Goal: Information Seeking & Learning: Compare options

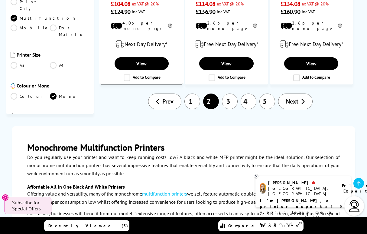
scroll to position [1000, 0]
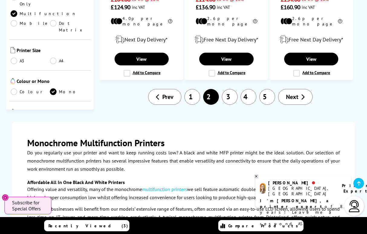
click at [230, 89] on link "3" at bounding box center [230, 97] width 16 height 16
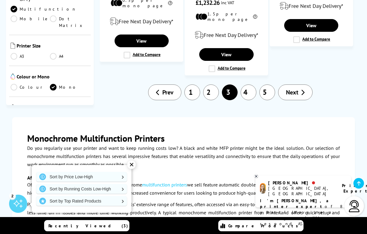
scroll to position [976, 0]
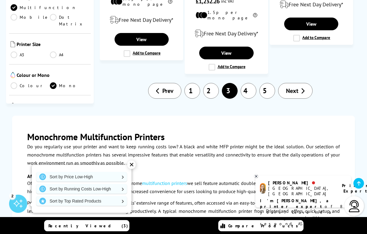
click at [247, 83] on link "4" at bounding box center [249, 91] width 16 height 16
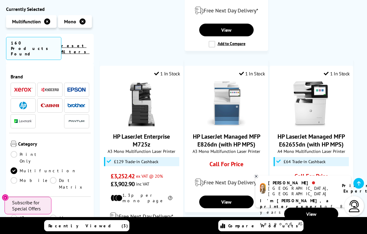
scroll to position [848, 0]
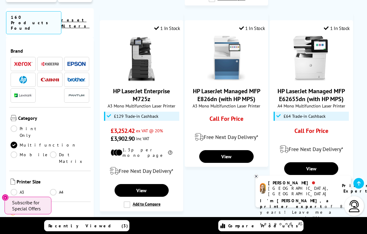
click at [249, 220] on link "5" at bounding box center [249, 228] width 16 height 16
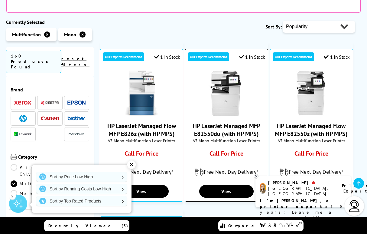
scroll to position [157, 0]
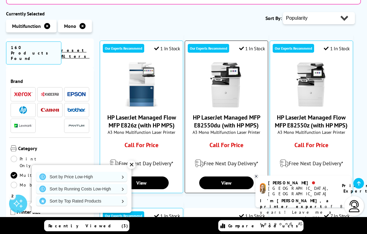
click at [256, 173] on div "Our Experts Recommend 1 In Stock HP LaserJet Managed MFP E82550du (with HP MPS)…" at bounding box center [226, 116] width 83 height 152
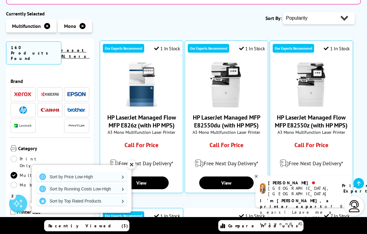
click at [256, 177] on icon at bounding box center [256, 176] width 4 height 5
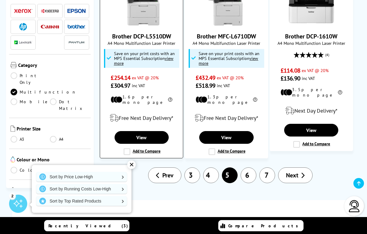
scroll to position [785, 0]
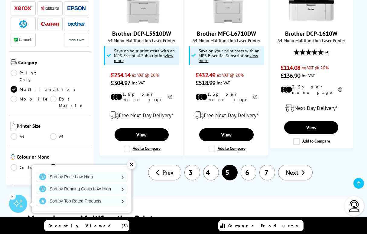
click at [250, 164] on link "6" at bounding box center [249, 172] width 16 height 16
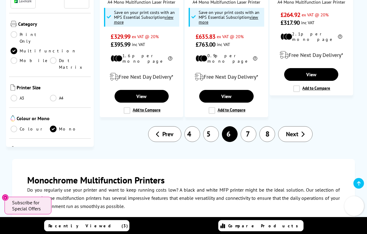
scroll to position [916, 0]
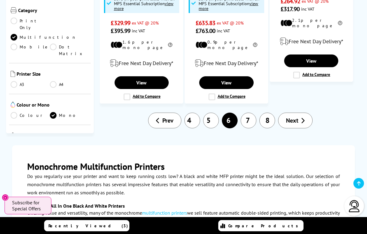
click at [248, 112] on link "7" at bounding box center [249, 120] width 16 height 16
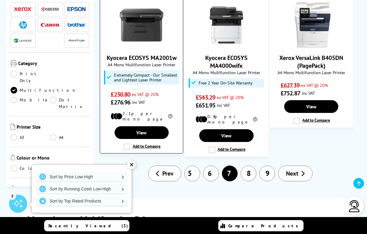
scroll to position [771, 0]
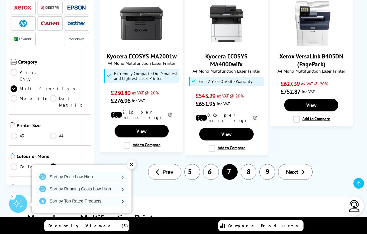
click at [249, 164] on link "8" at bounding box center [249, 172] width 16 height 16
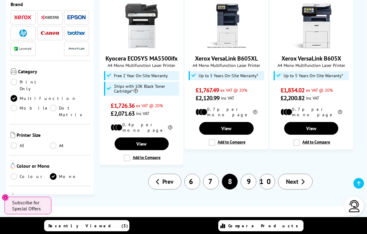
scroll to position [867, 0]
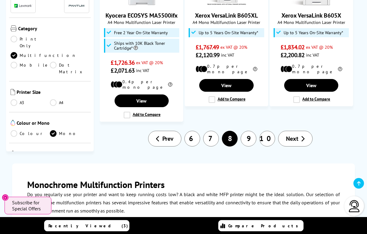
click at [248, 131] on link "9" at bounding box center [249, 139] width 16 height 16
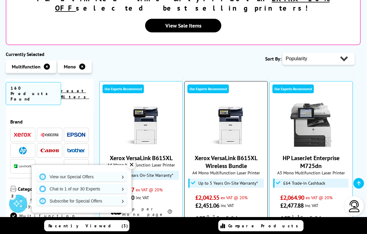
scroll to position [116, 0]
